Goal: Entertainment & Leisure: Consume media (video, audio)

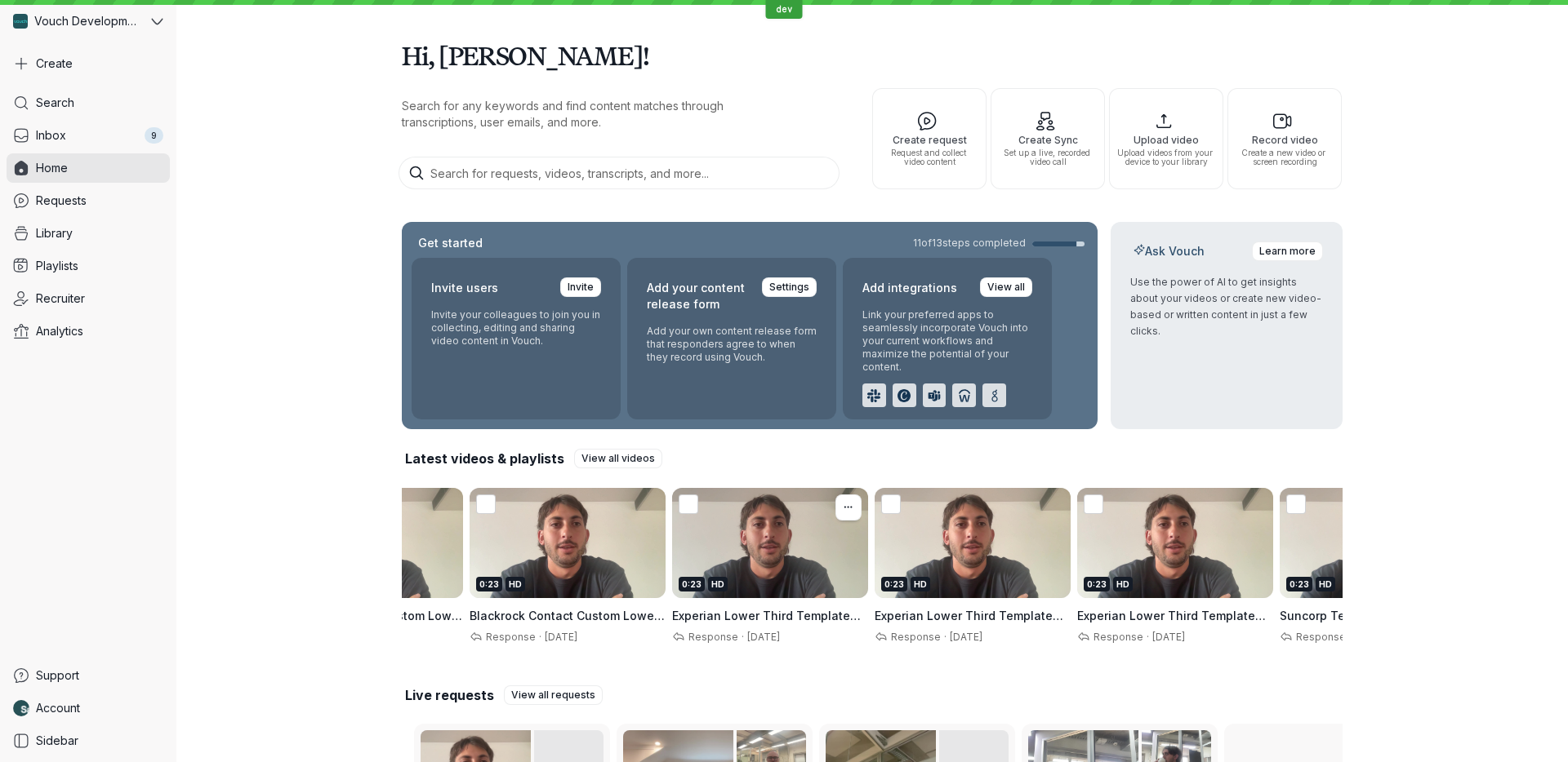
scroll to position [0, 1377]
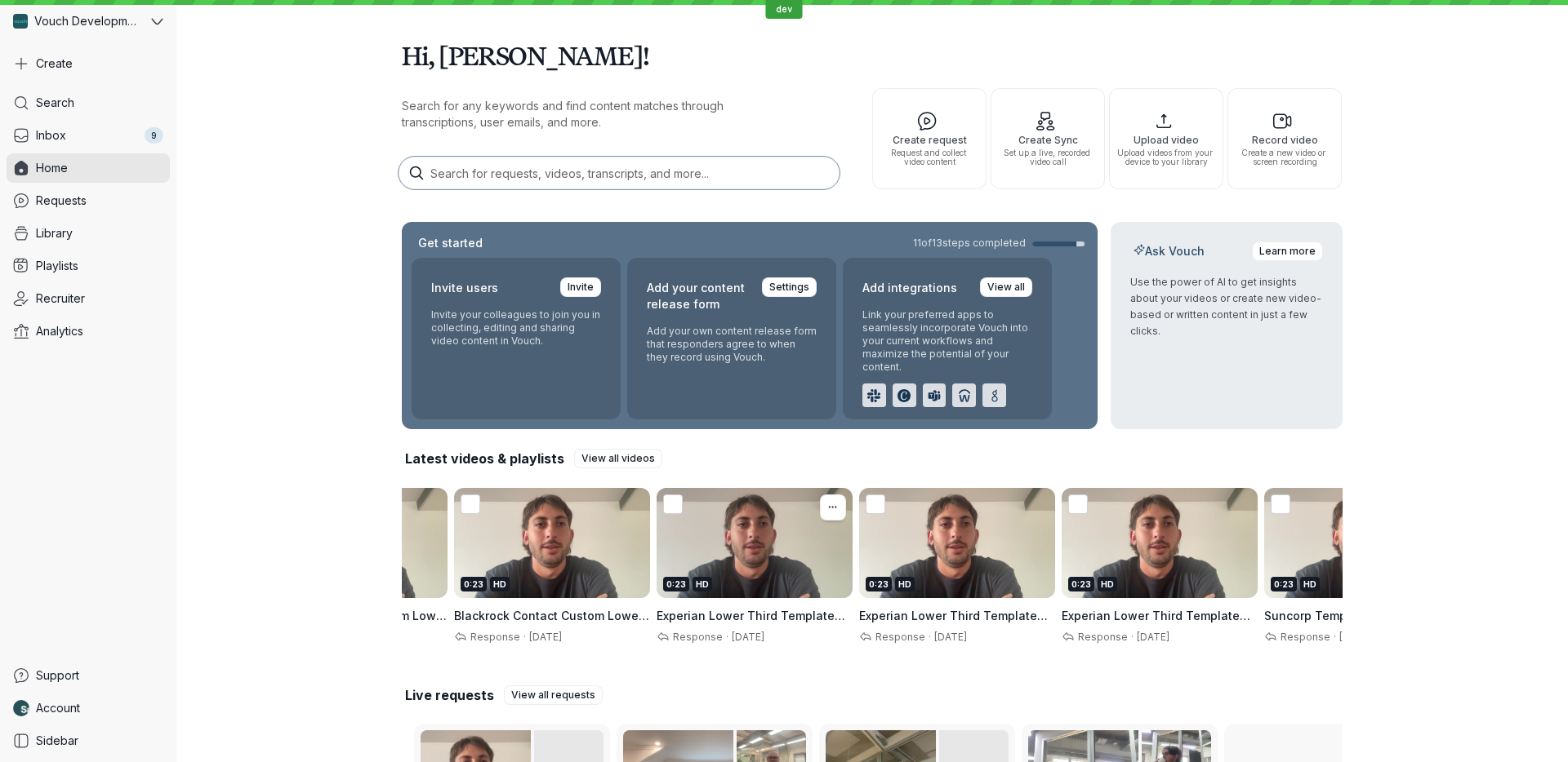
click at [777, 558] on div "0:23 HD" at bounding box center [755, 543] width 196 height 110
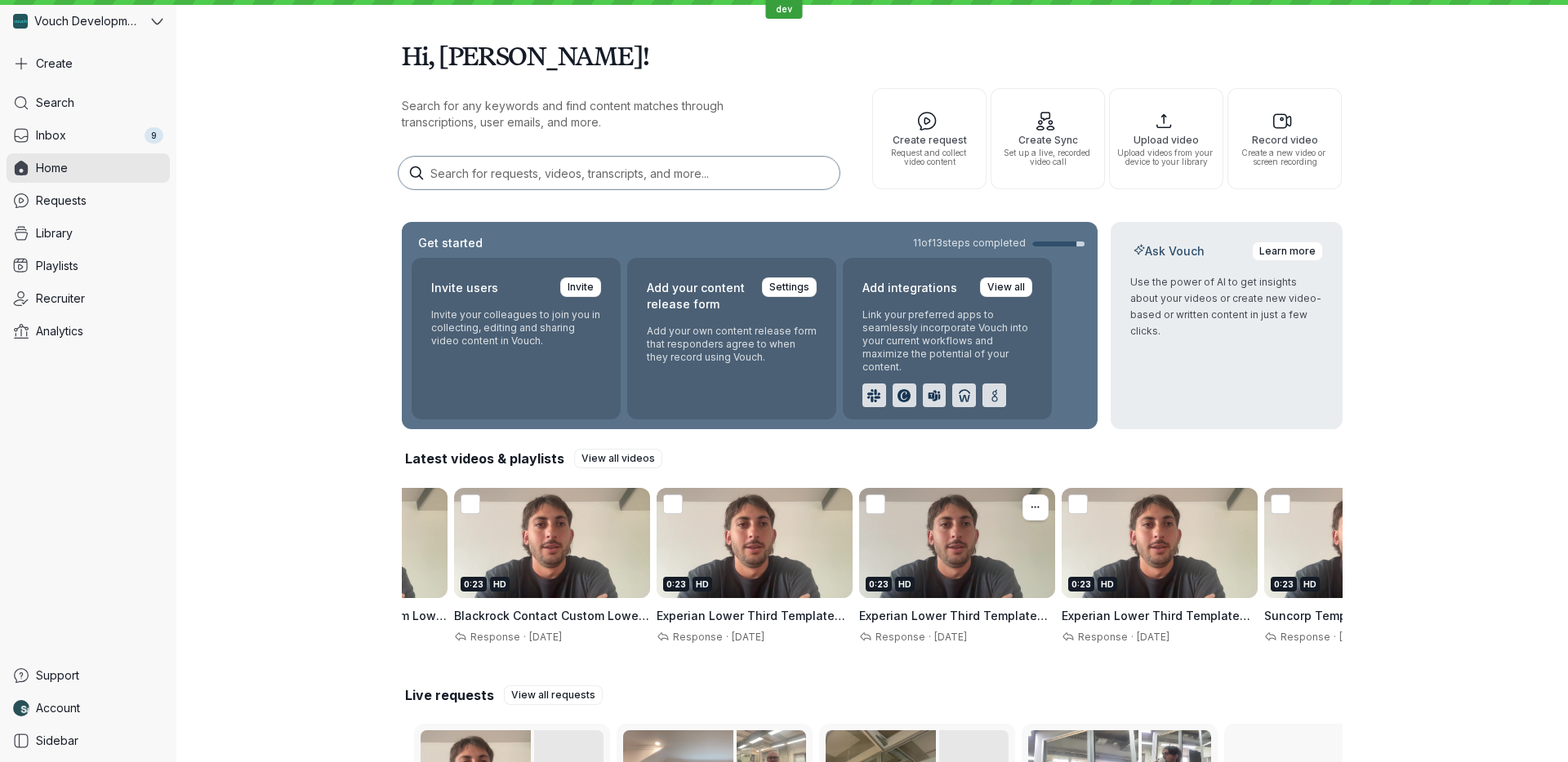
click at [915, 563] on div "0:23 HD" at bounding box center [957, 543] width 196 height 110
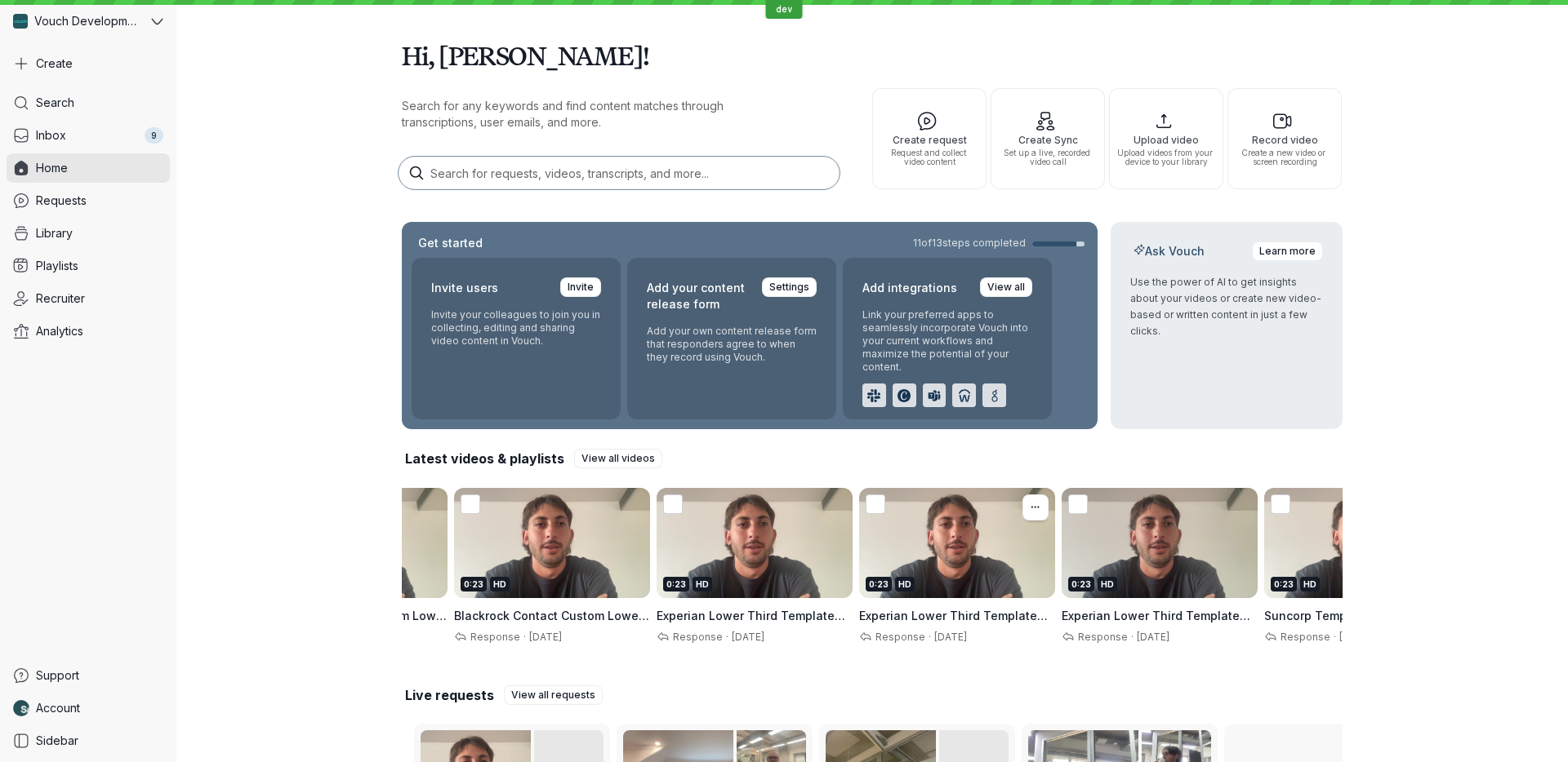
click at [1161, 558] on div "0:23 HD" at bounding box center [1160, 543] width 196 height 110
